Goal: Task Accomplishment & Management: Manage account settings

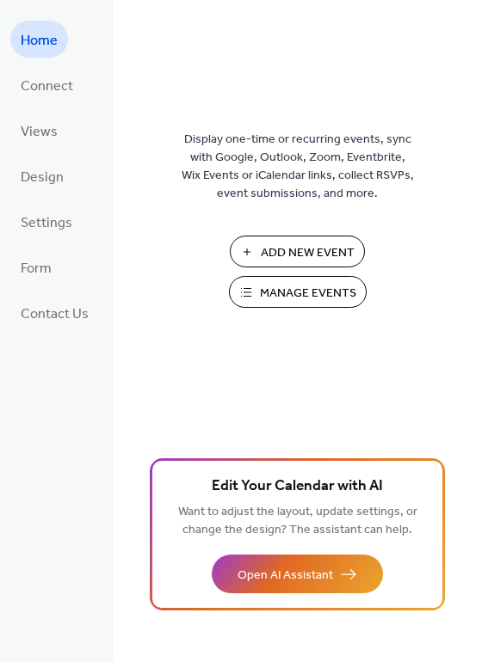
click at [317, 298] on span "Manage Events" at bounding box center [308, 294] width 96 height 18
click at [26, 263] on span "Form" at bounding box center [36, 268] width 31 height 27
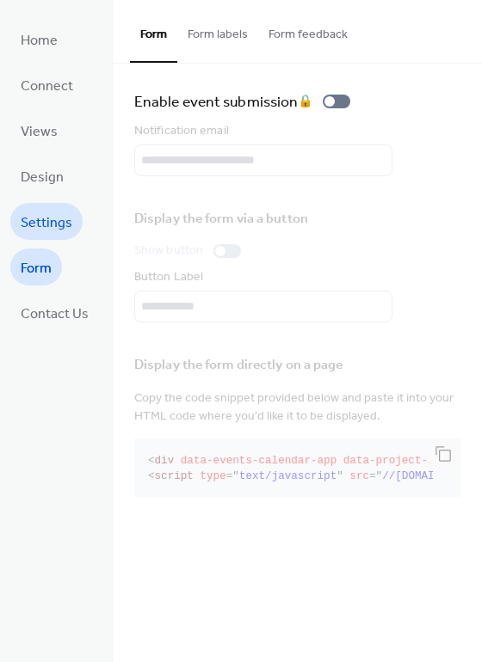
click at [30, 218] on span "Settings" at bounding box center [47, 223] width 52 height 27
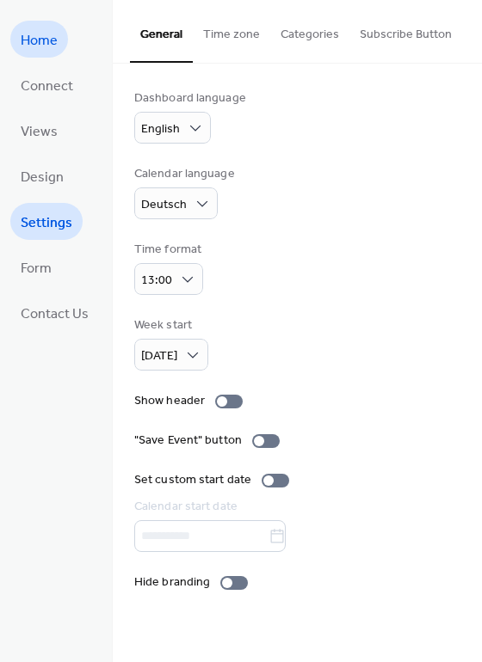
click at [42, 51] on span "Home" at bounding box center [39, 41] width 37 height 27
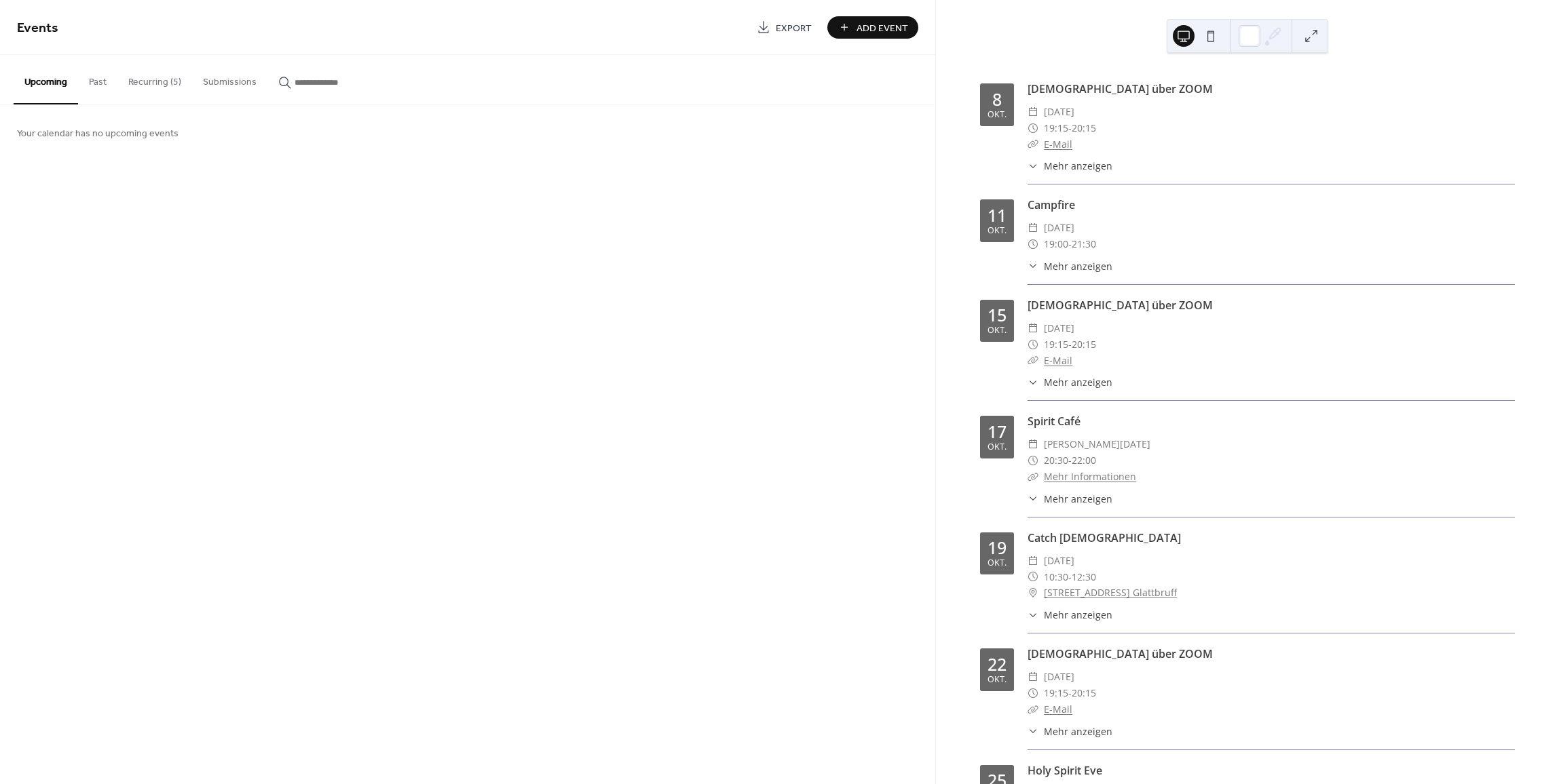
click at [153, 79] on button "Recurring (5)" at bounding box center [155, 79] width 75 height 48
